Goal: Answer question/provide support

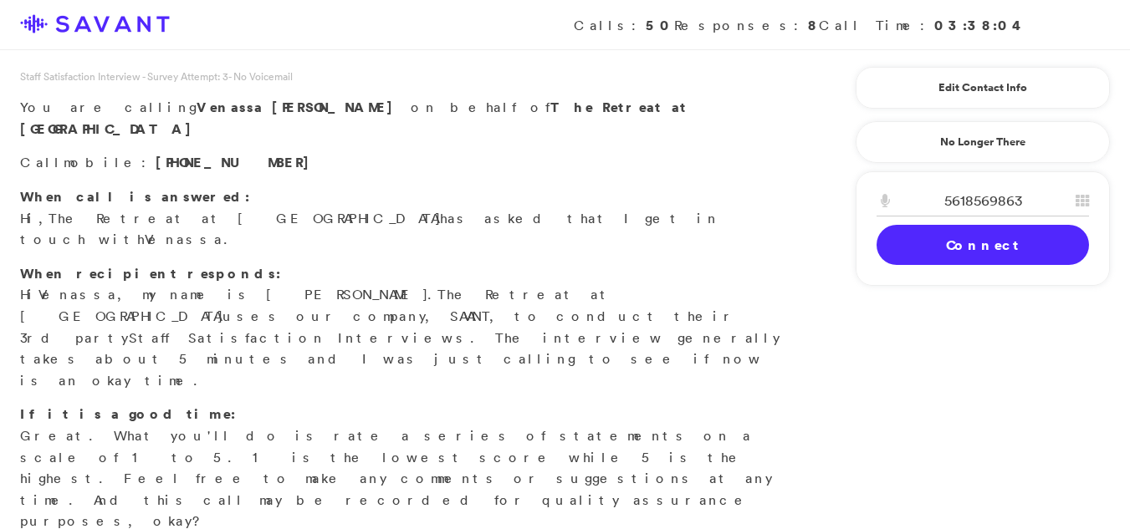
click at [925, 258] on link "Connect" at bounding box center [983, 245] width 212 height 40
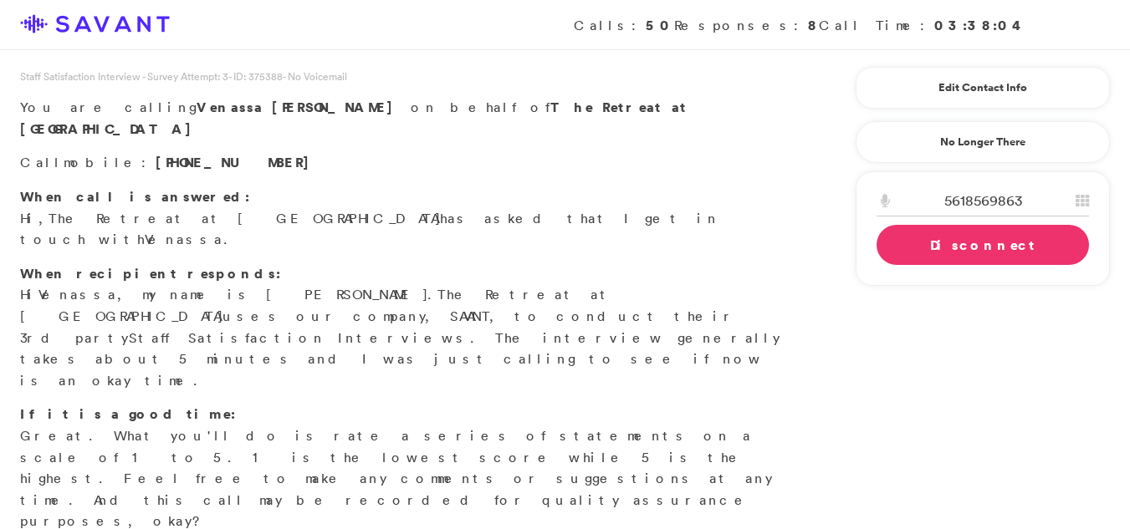
click at [958, 252] on link "Disconnect" at bounding box center [983, 245] width 212 height 40
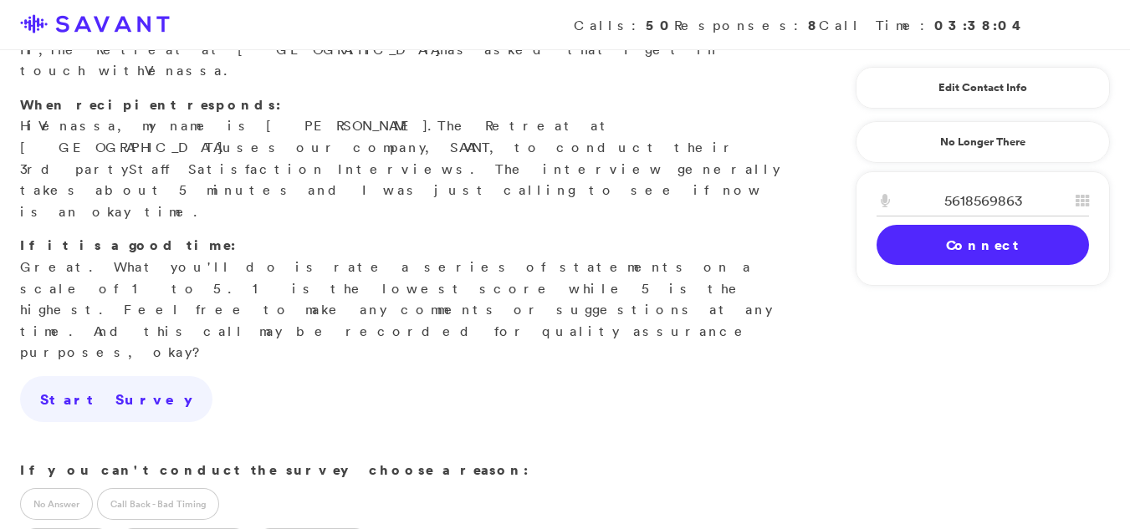
scroll to position [171, 0]
click at [50, 487] on label "No Answer" at bounding box center [56, 503] width 73 height 32
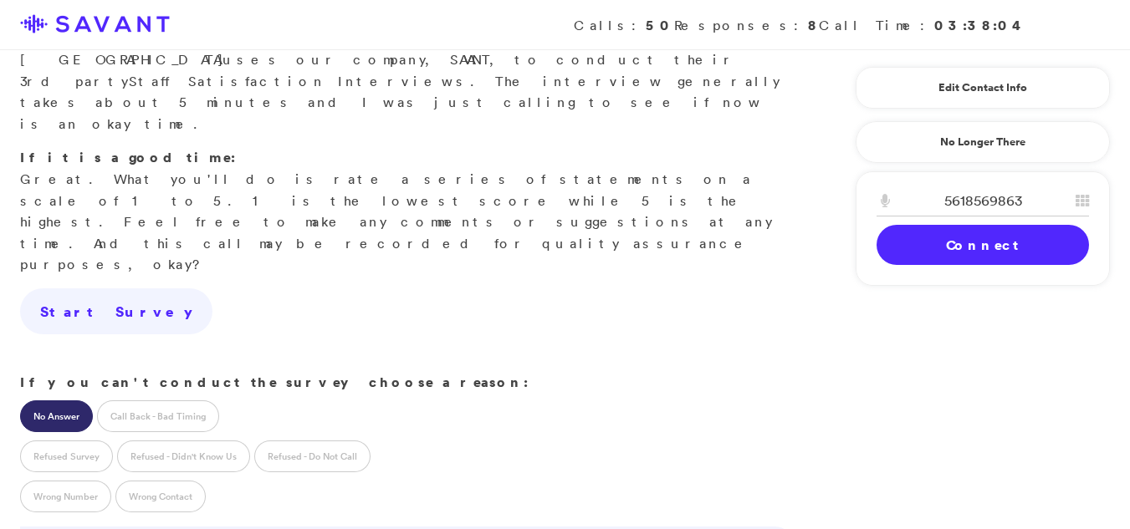
scroll to position [258, 0]
click at [150, 399] on label "Call Back - Bad Timing" at bounding box center [158, 415] width 122 height 32
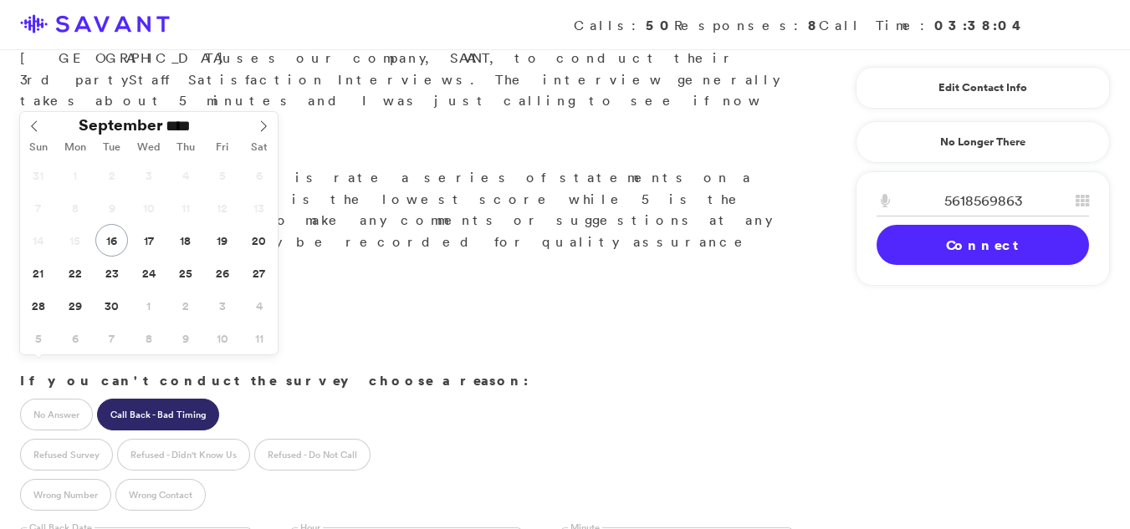
type input "**********"
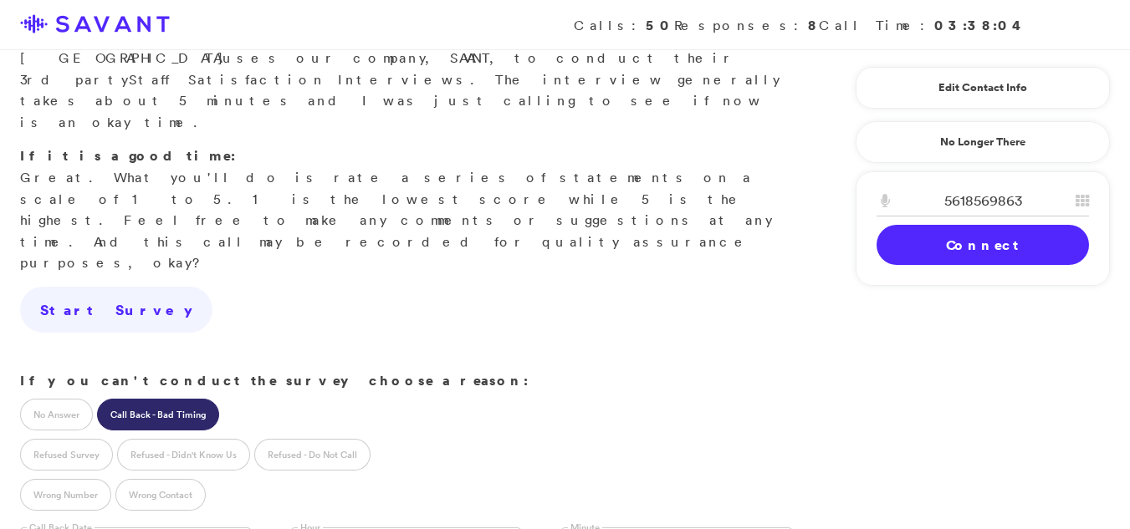
click at [118, 399] on label "Call Back - Bad Timing" at bounding box center [158, 415] width 122 height 32
click at [1033, 244] on link "Connect" at bounding box center [983, 245] width 212 height 40
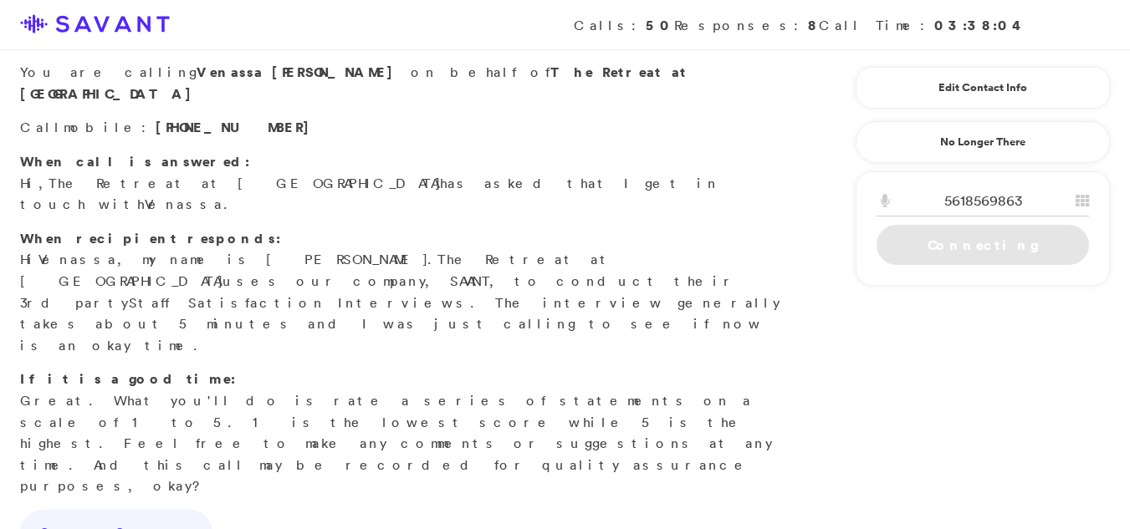
scroll to position [0, 0]
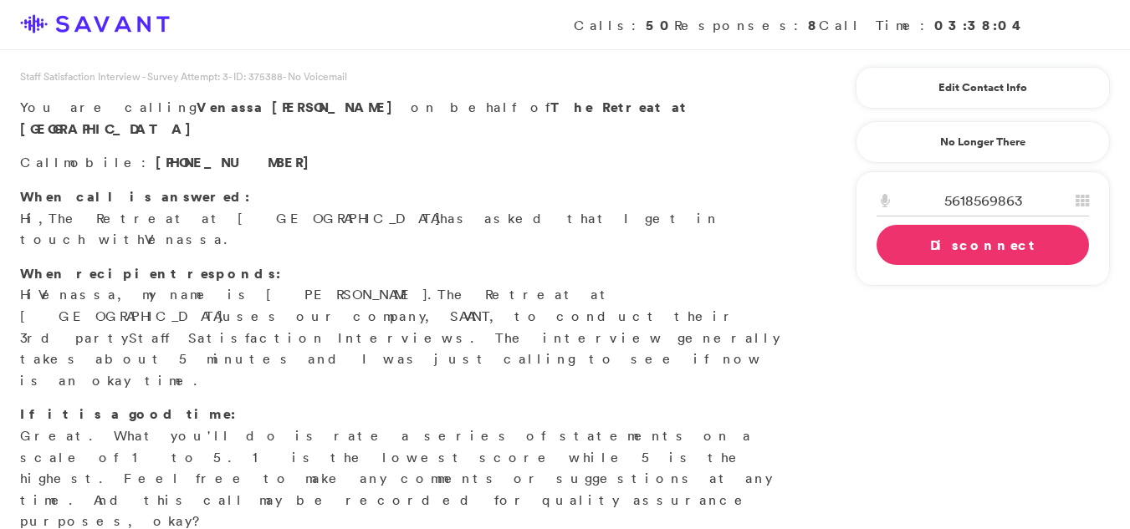
click at [931, 255] on link "Disconnect" at bounding box center [983, 245] width 212 height 40
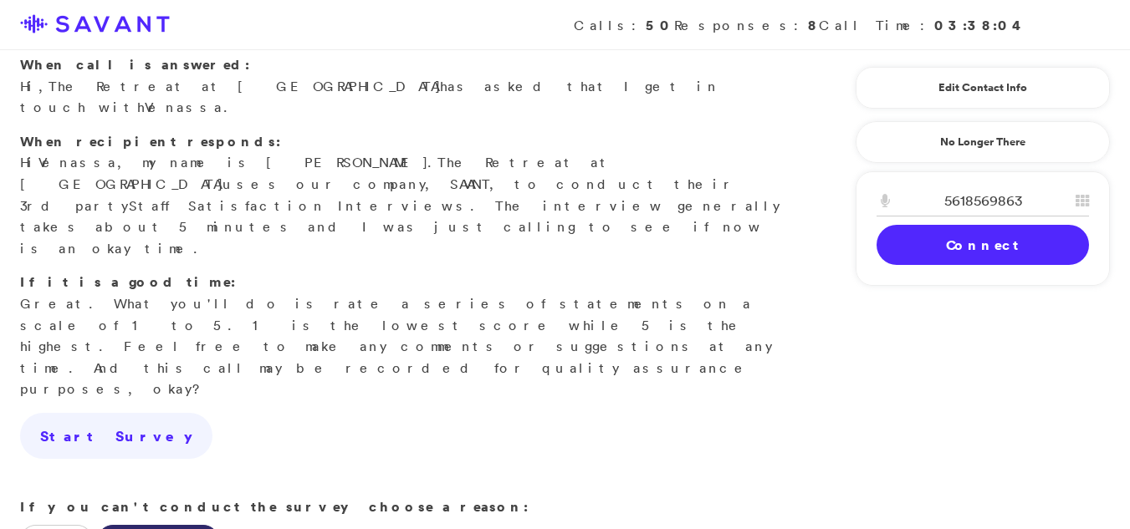
scroll to position [141, 0]
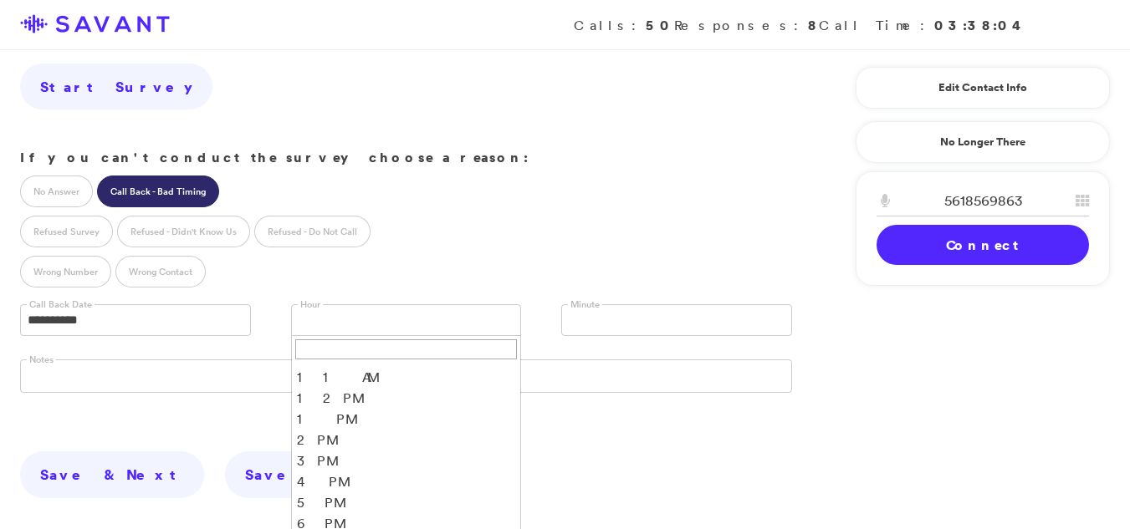
scroll to position [64, 0]
click at [307, 487] on li "5 PM" at bounding box center [406, 497] width 229 height 21
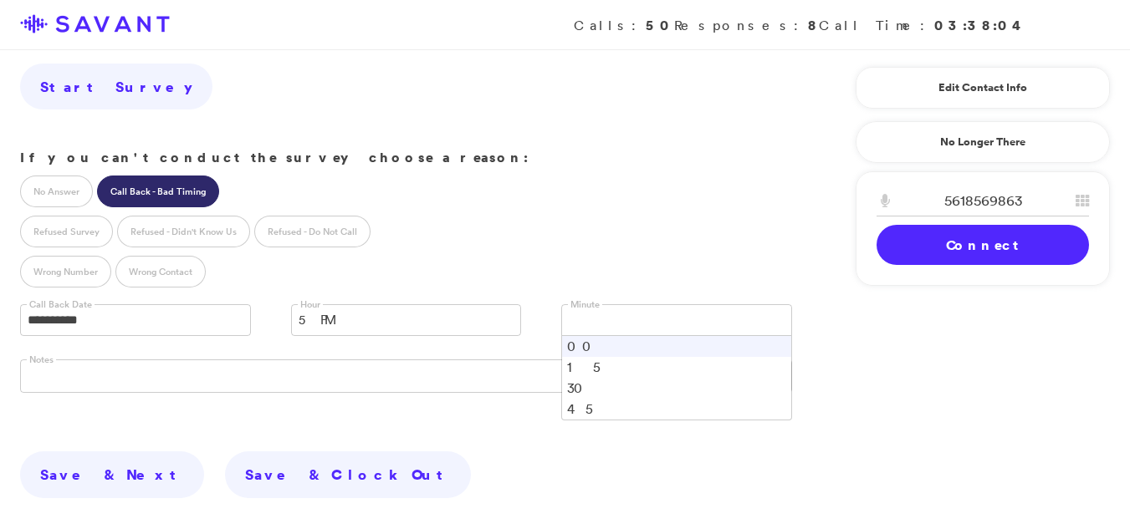
click at [712, 304] on link at bounding box center [676, 320] width 231 height 32
click at [565, 399] on li "45" at bounding box center [676, 409] width 229 height 21
click at [1036, 253] on link "Connect" at bounding box center [983, 245] width 212 height 40
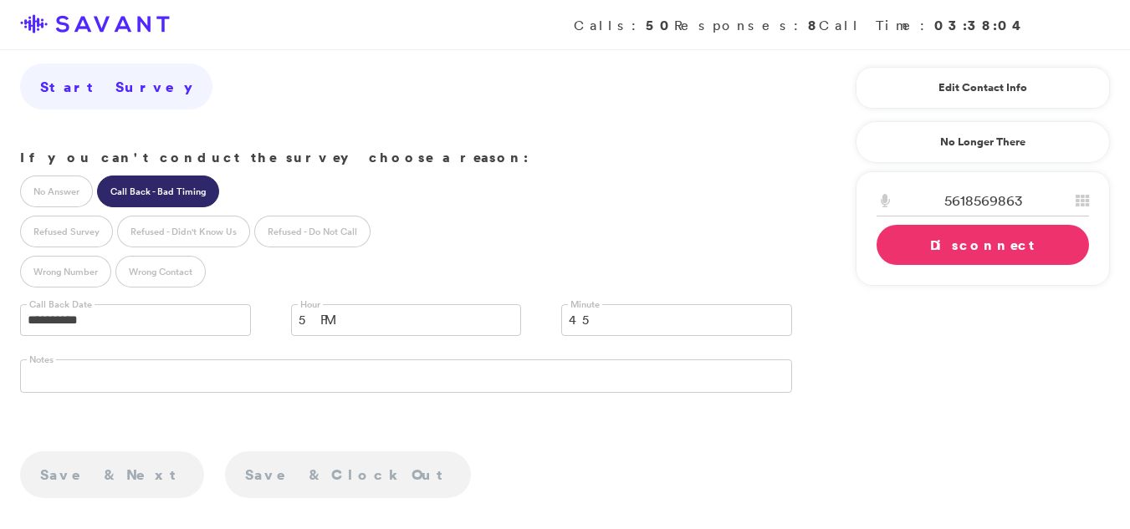
click at [923, 284] on div "5618569863 1 2 A B C 3 D E F 4 G H I 5 J K L 6 M N O 7 P Q R S 8 T U V 9 W X Y …" at bounding box center [983, 228] width 254 height 115
click at [927, 239] on link "Disconnect" at bounding box center [983, 245] width 212 height 40
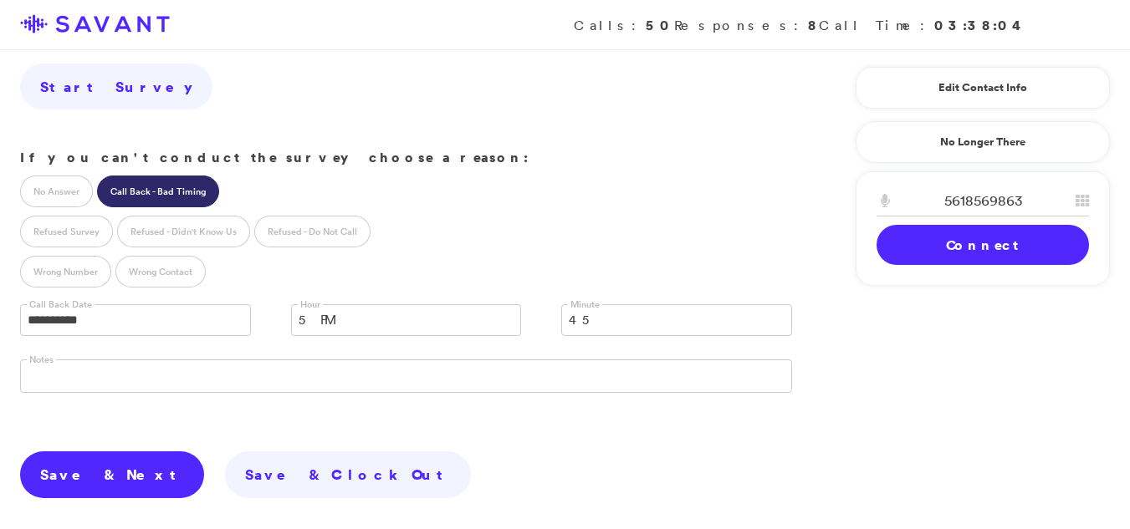
click at [53, 452] on link "Save & Next" at bounding box center [112, 475] width 184 height 47
